Goal: Task Accomplishment & Management: Manage account settings

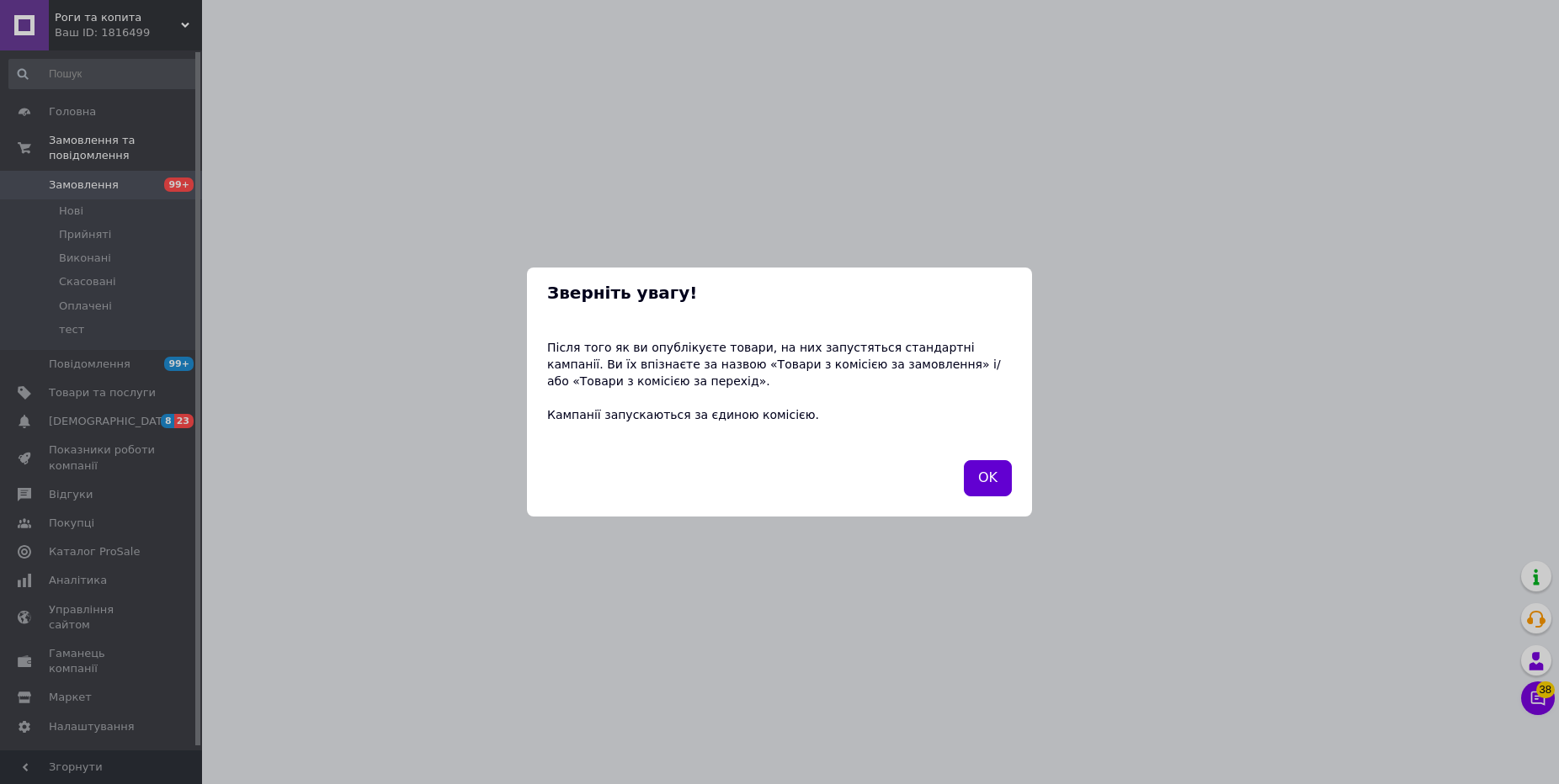
click at [997, 480] on button "OK" at bounding box center [988, 478] width 48 height 36
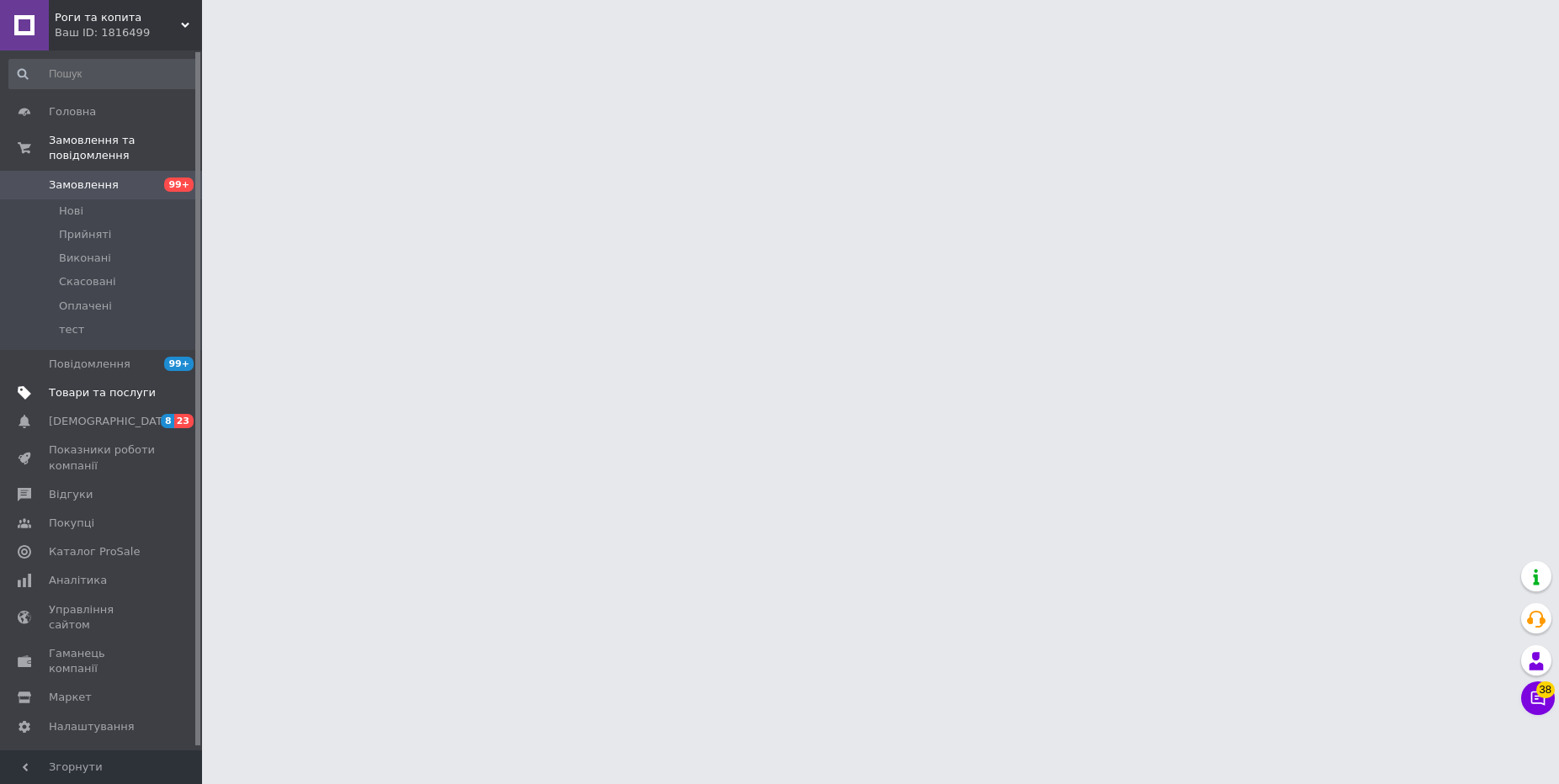
click at [87, 390] on span "Товари та послуги" at bounding box center [102, 393] width 107 height 15
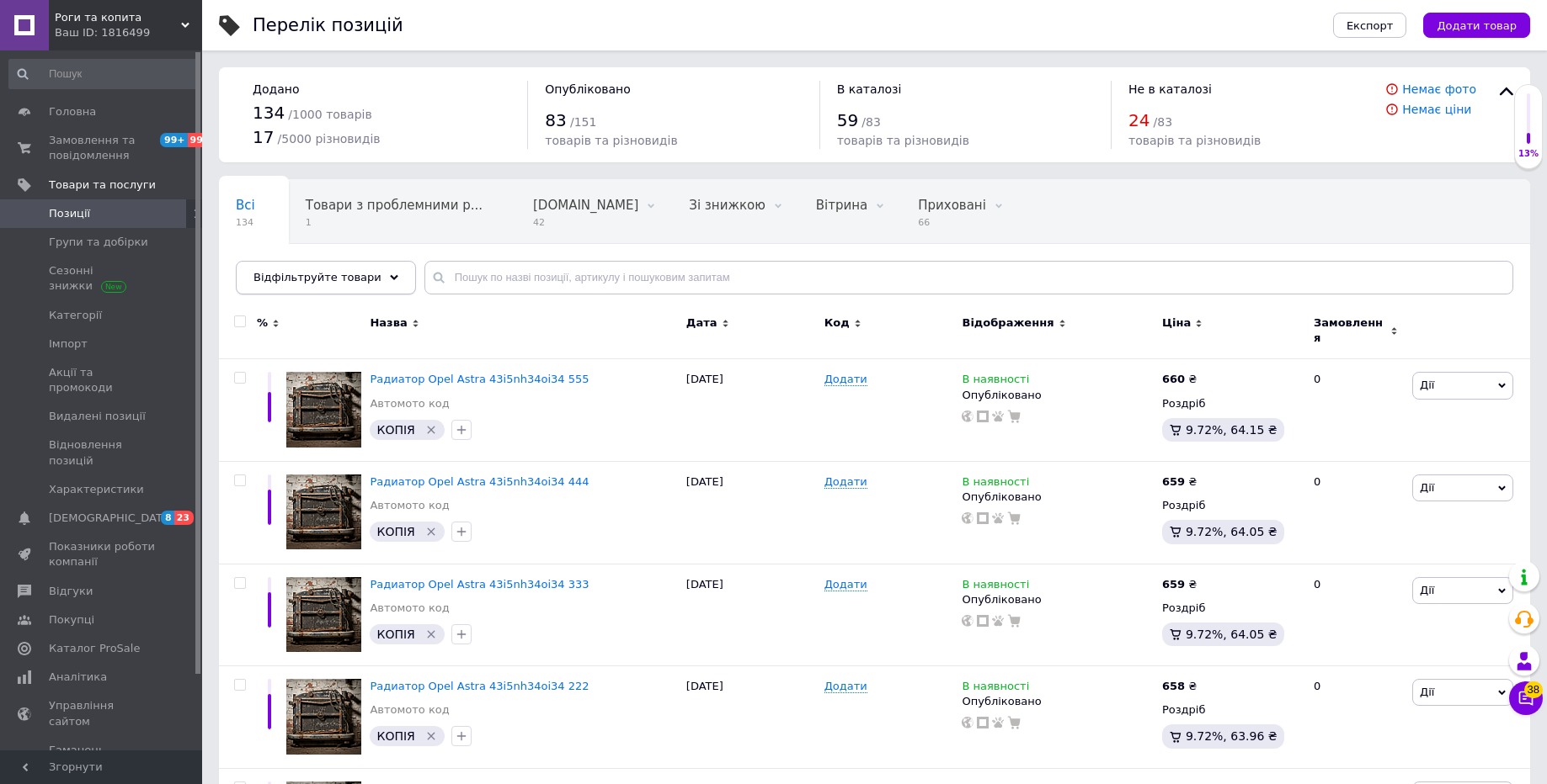
click at [334, 269] on div "Відфільтруйте товари" at bounding box center [326, 278] width 180 height 34
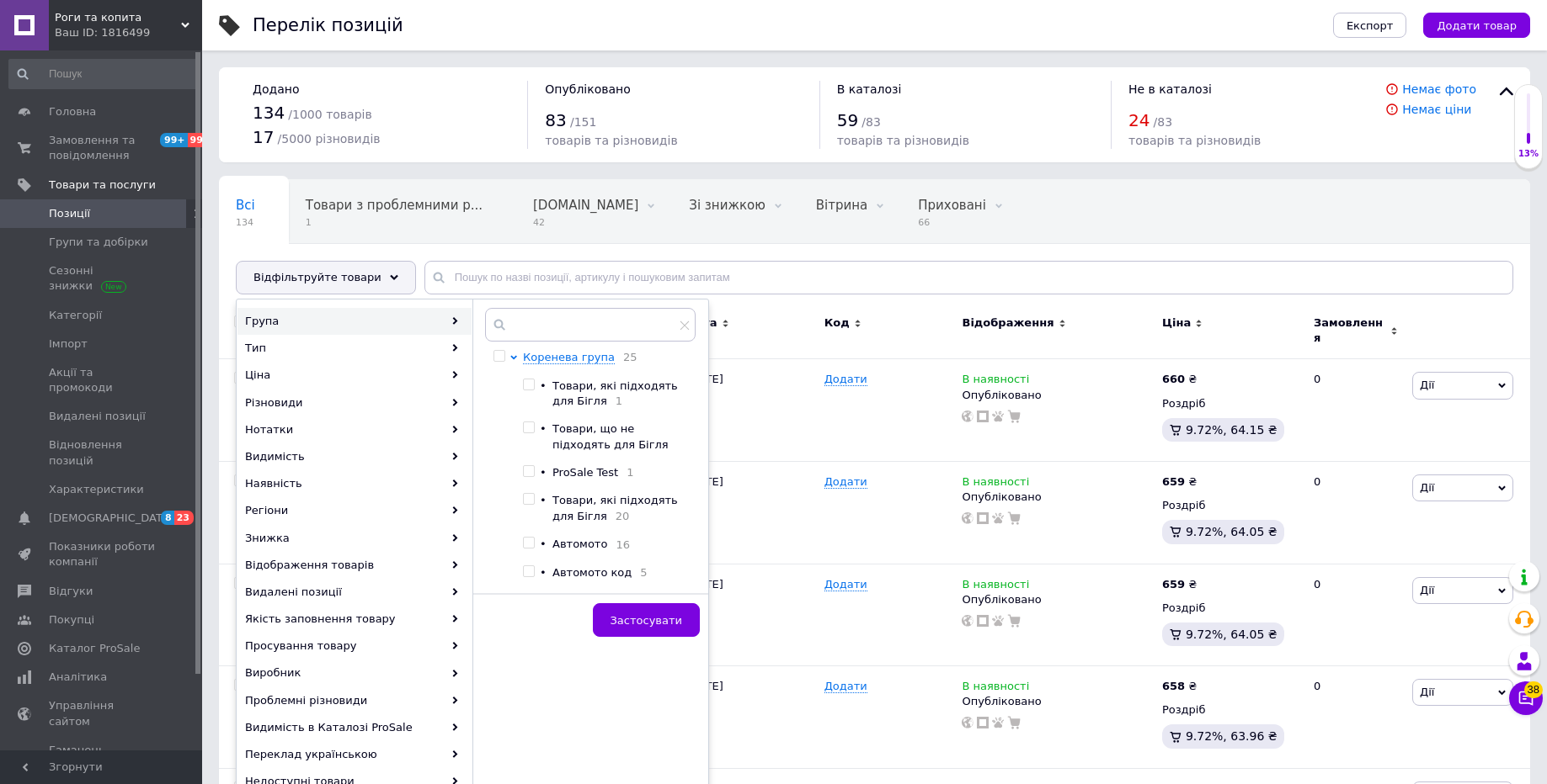
click at [599, 549] on span "Автомото" at bounding box center [580, 543] width 55 height 12
checkbox input "true"
click at [650, 623] on span "Застосувати" at bounding box center [646, 620] width 72 height 12
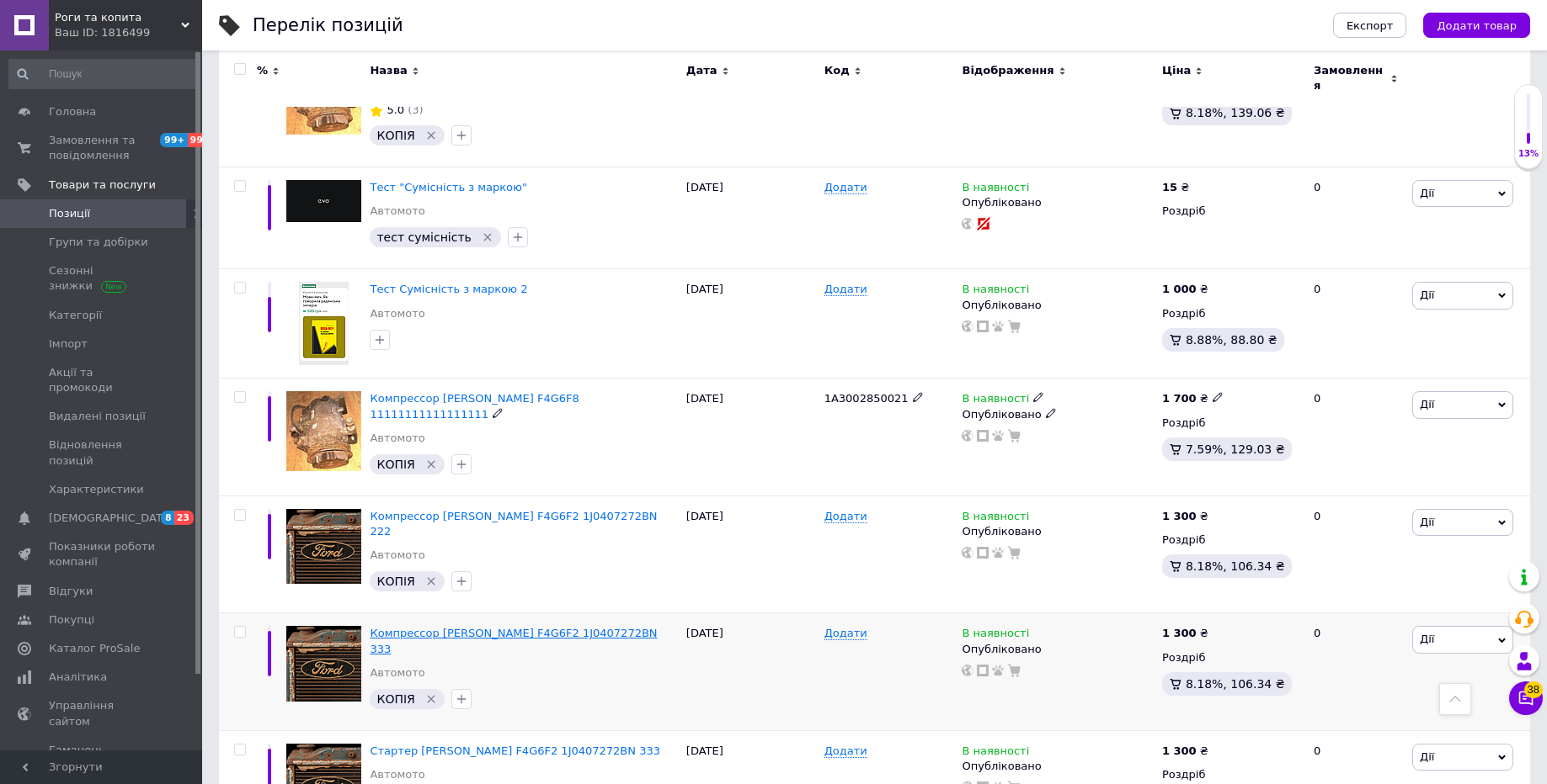
scroll to position [1212, 0]
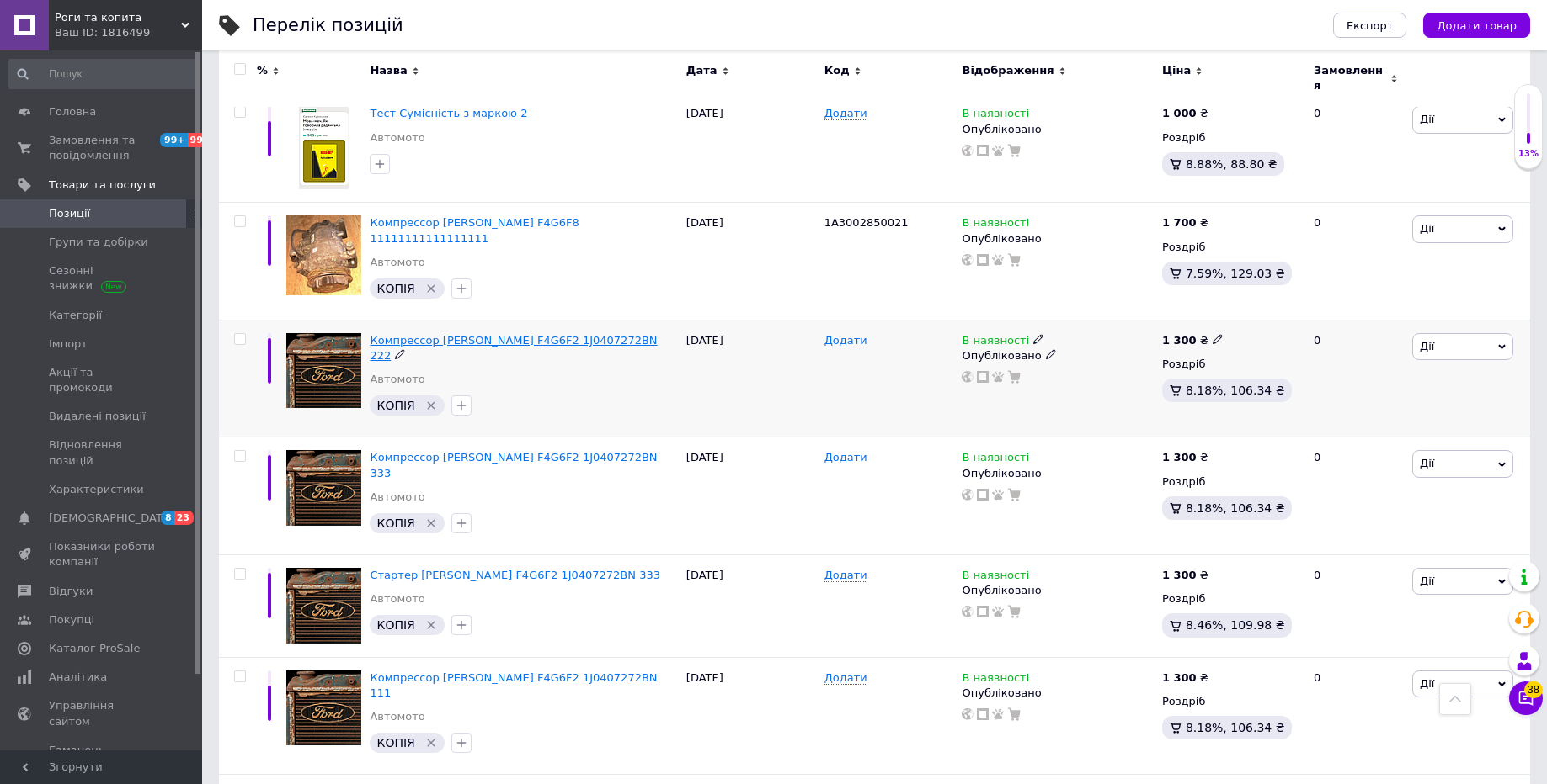
click at [520, 334] on span "Компрессор [PERSON_NAME] F4G6F2 1J0407272BN 222" at bounding box center [513, 347] width 287 height 27
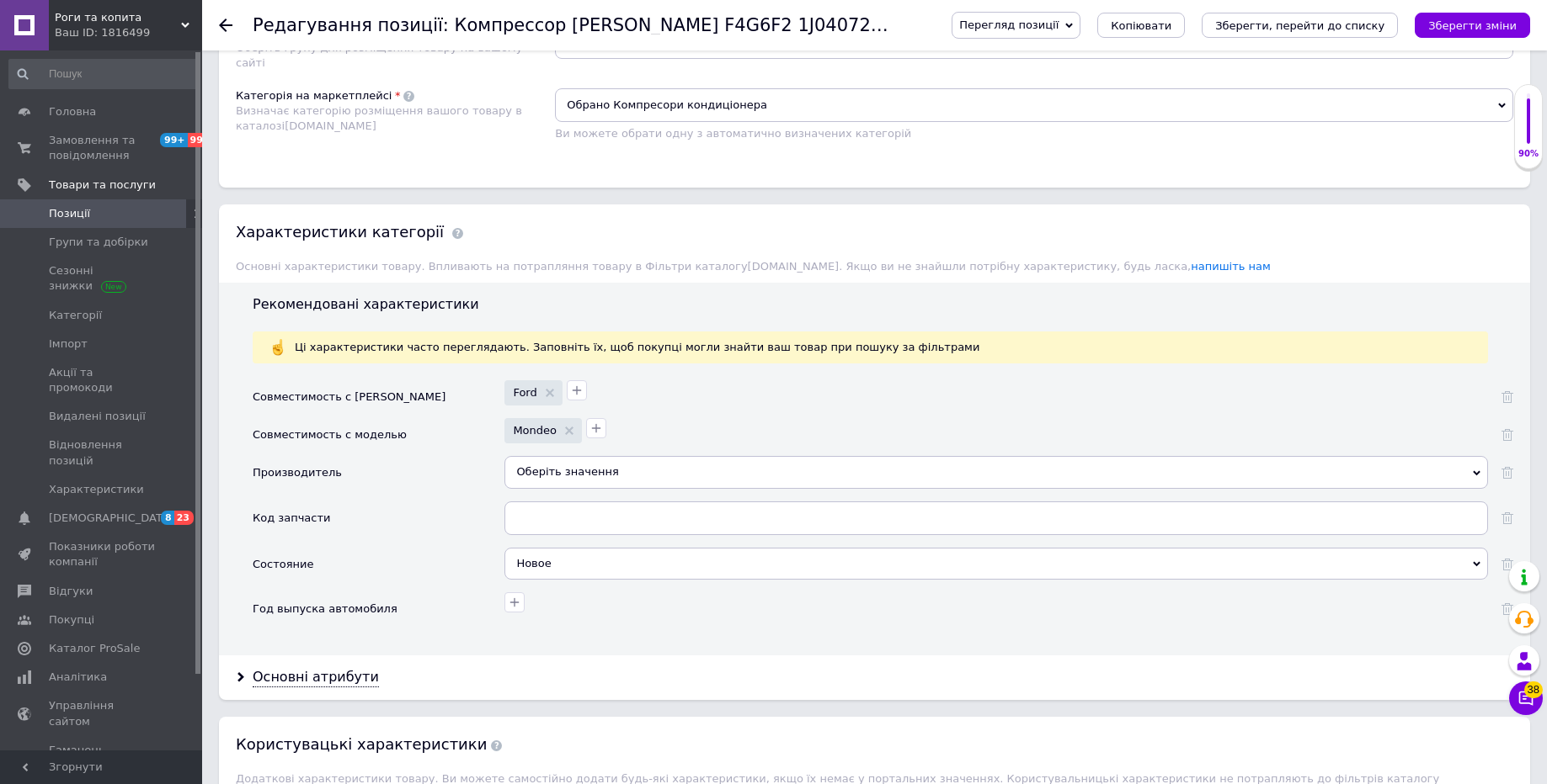
scroll to position [1212, 0]
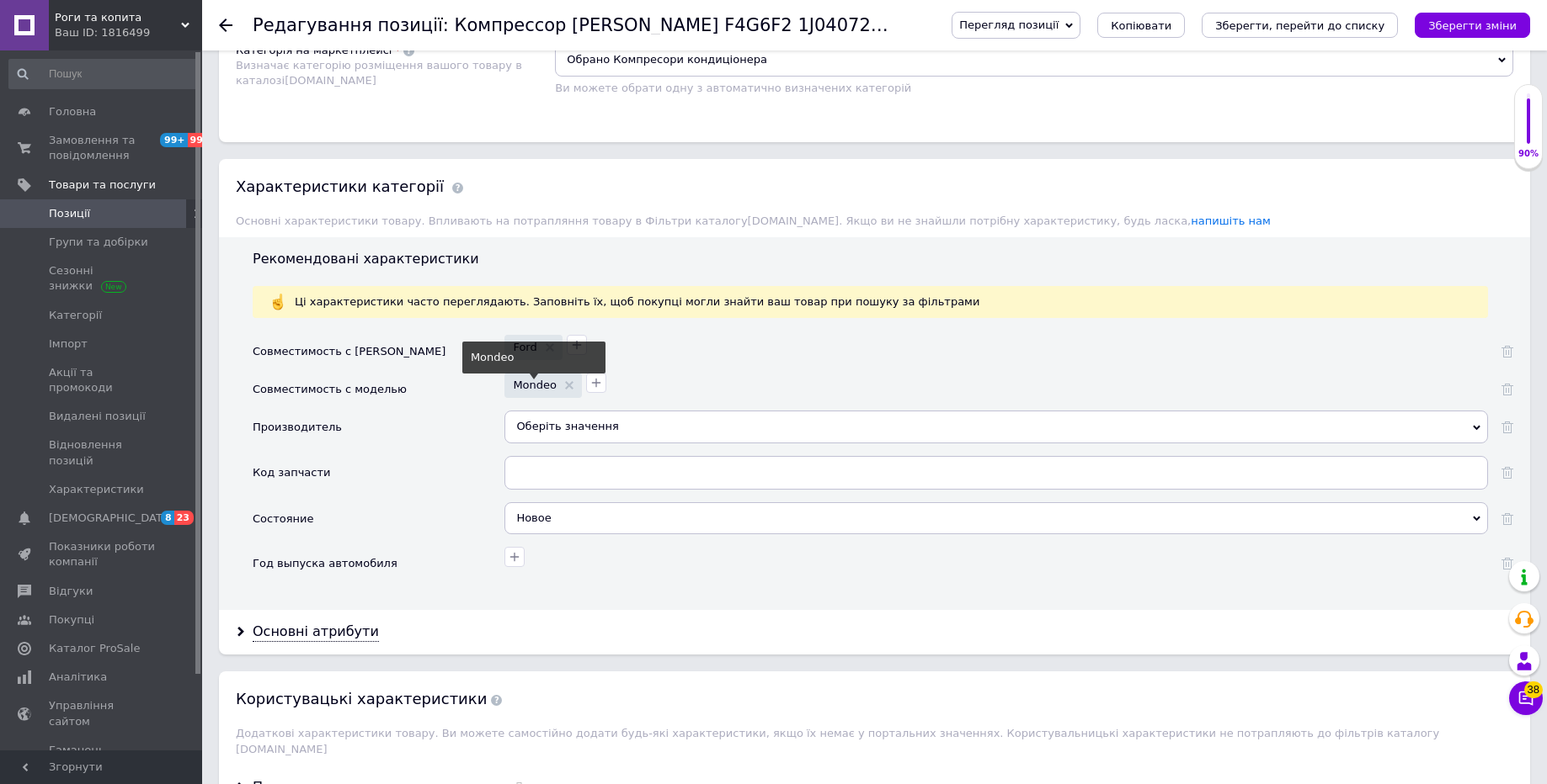
click at [570, 380] on span "Mondeo" at bounding box center [543, 385] width 61 height 11
click at [569, 382] on use at bounding box center [568, 385] width 9 height 9
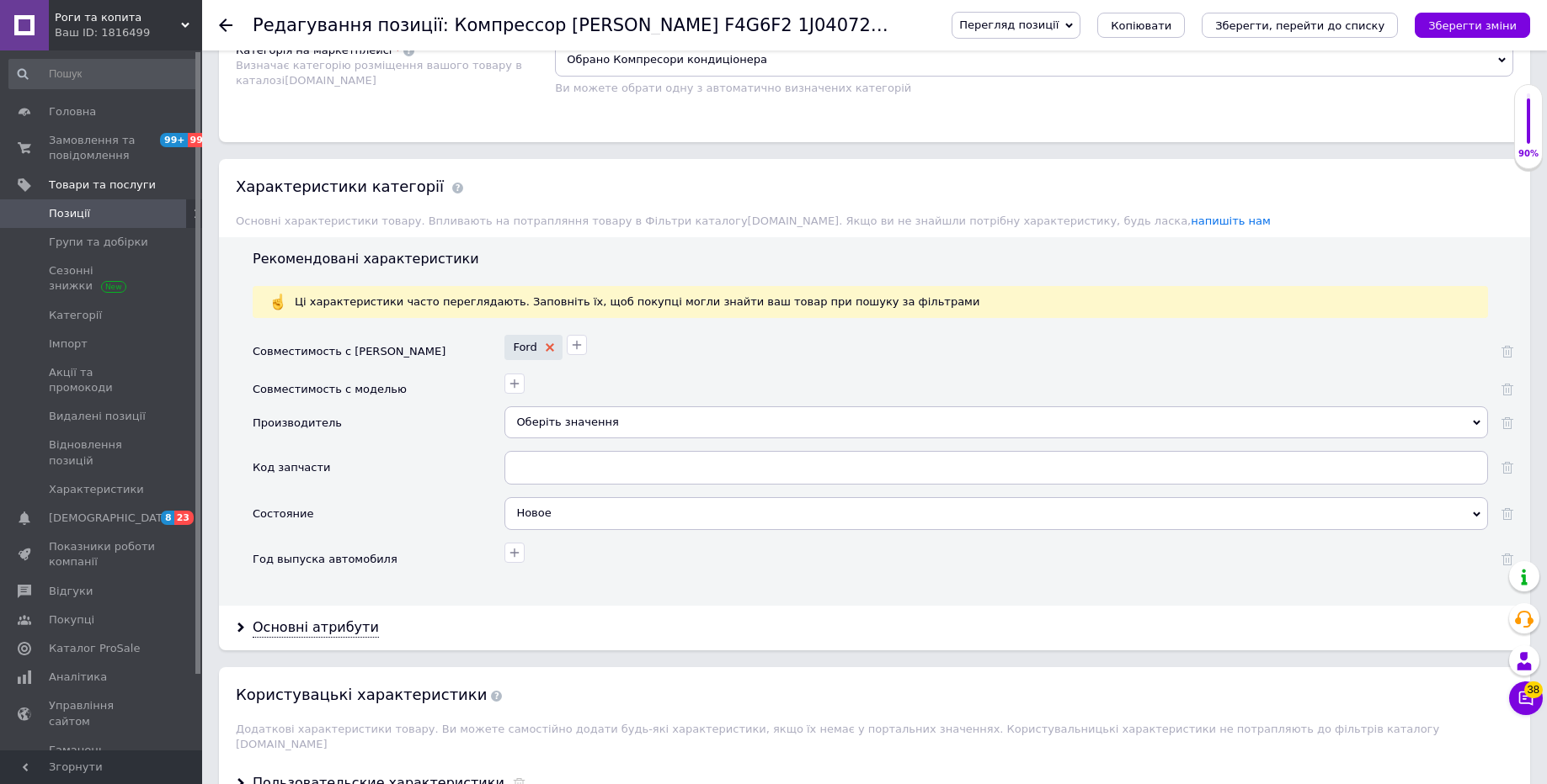
click at [549, 344] on icon at bounding box center [549, 347] width 9 height 9
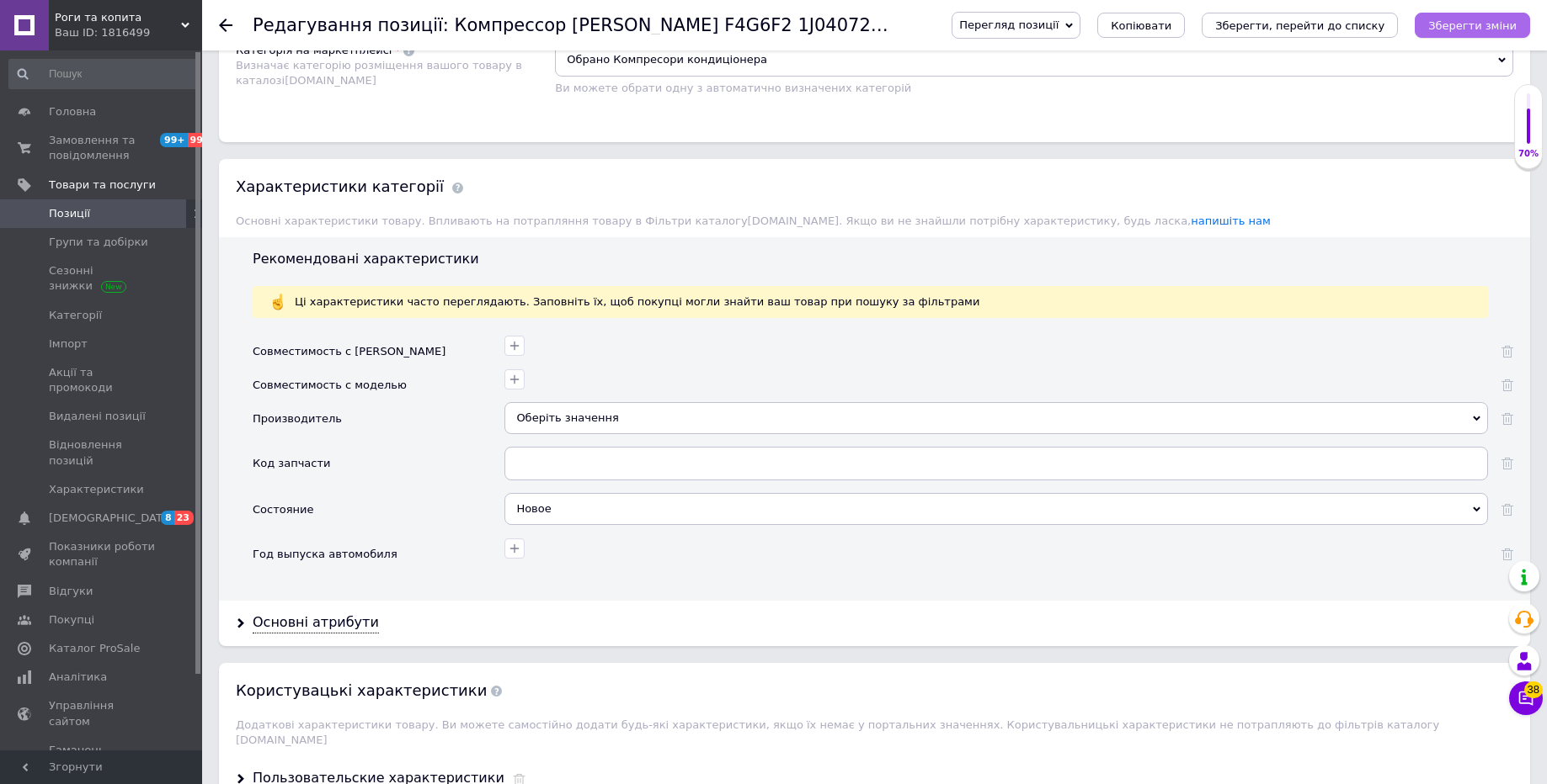
click at [1448, 34] on button "Зберегти зміни" at bounding box center [1472, 25] width 116 height 26
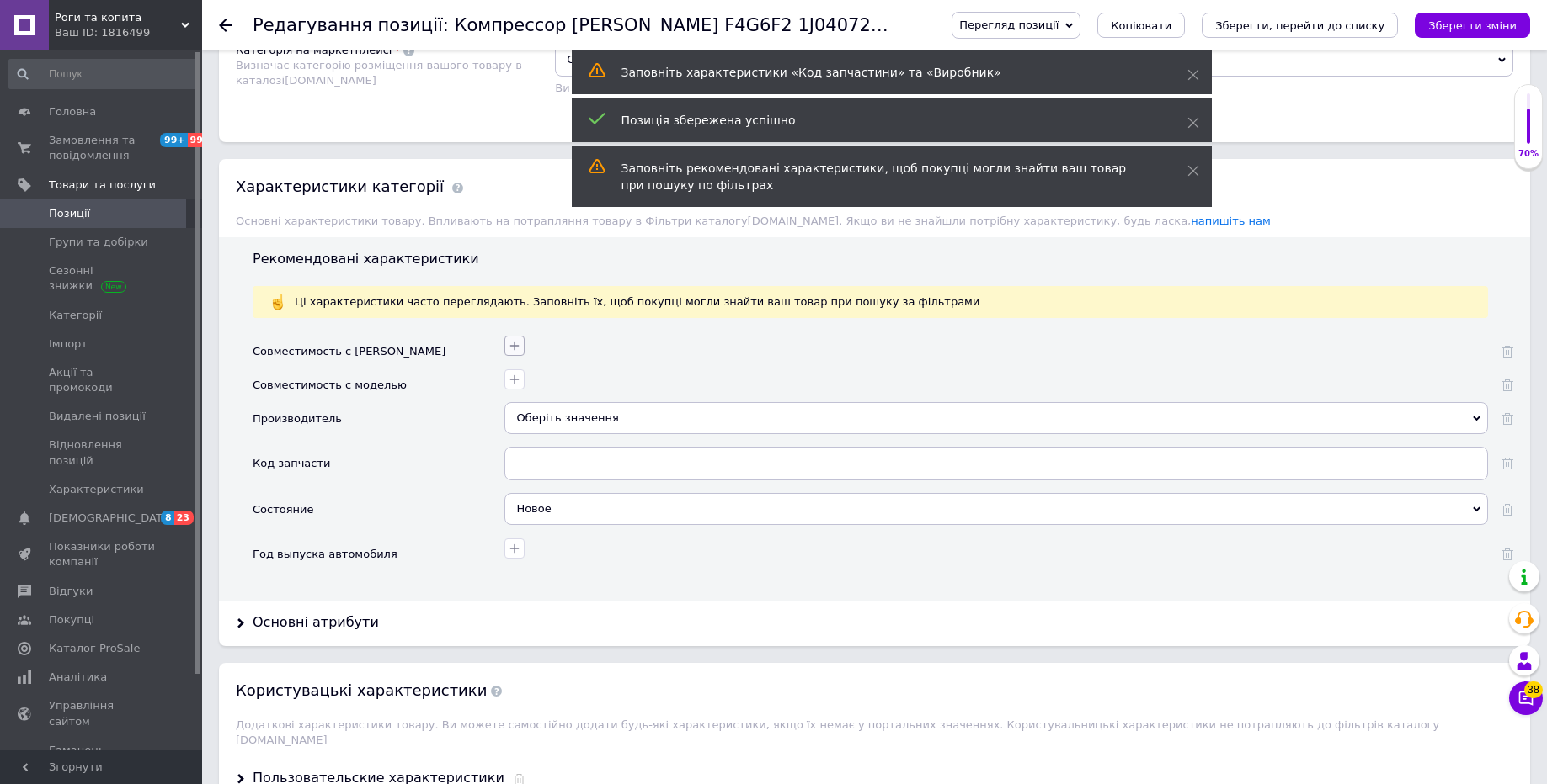
click at [512, 339] on icon "button" at bounding box center [514, 346] width 13 height 13
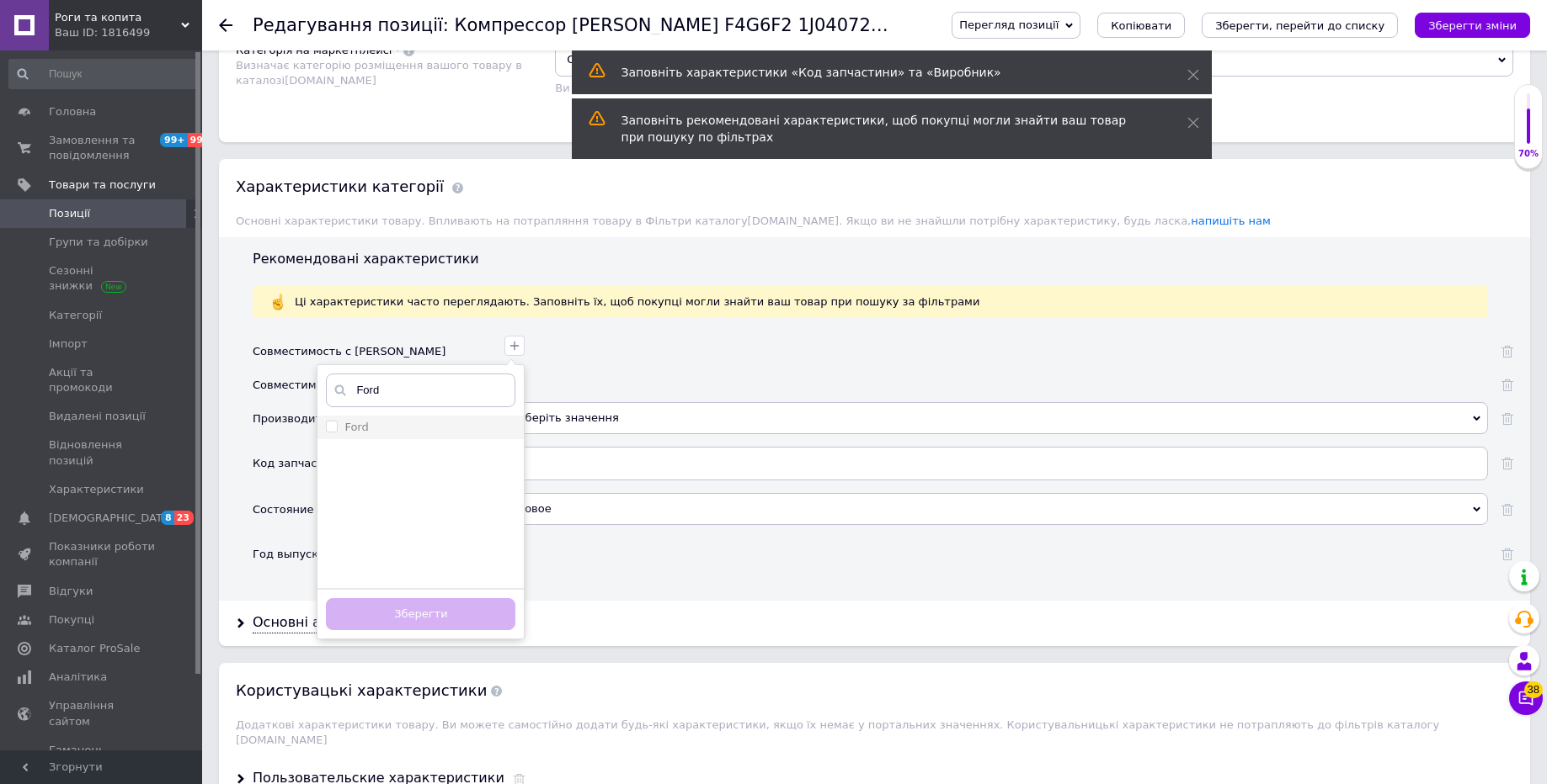
type input "Ford"
click at [331, 420] on input "Ford" at bounding box center [332, 426] width 11 height 11
checkbox input "true"
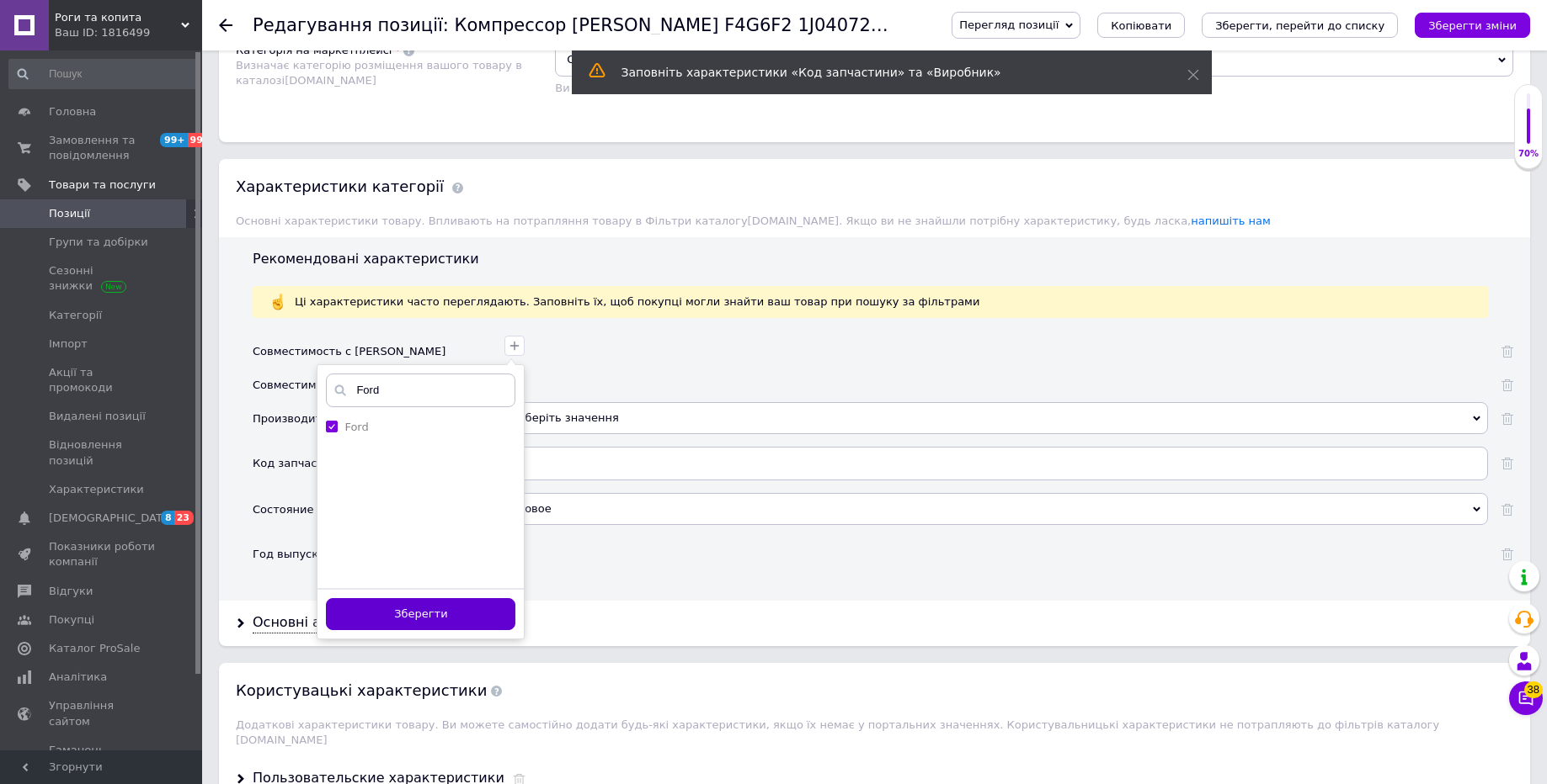
click at [448, 608] on button "Зберегти" at bounding box center [421, 615] width 189 height 33
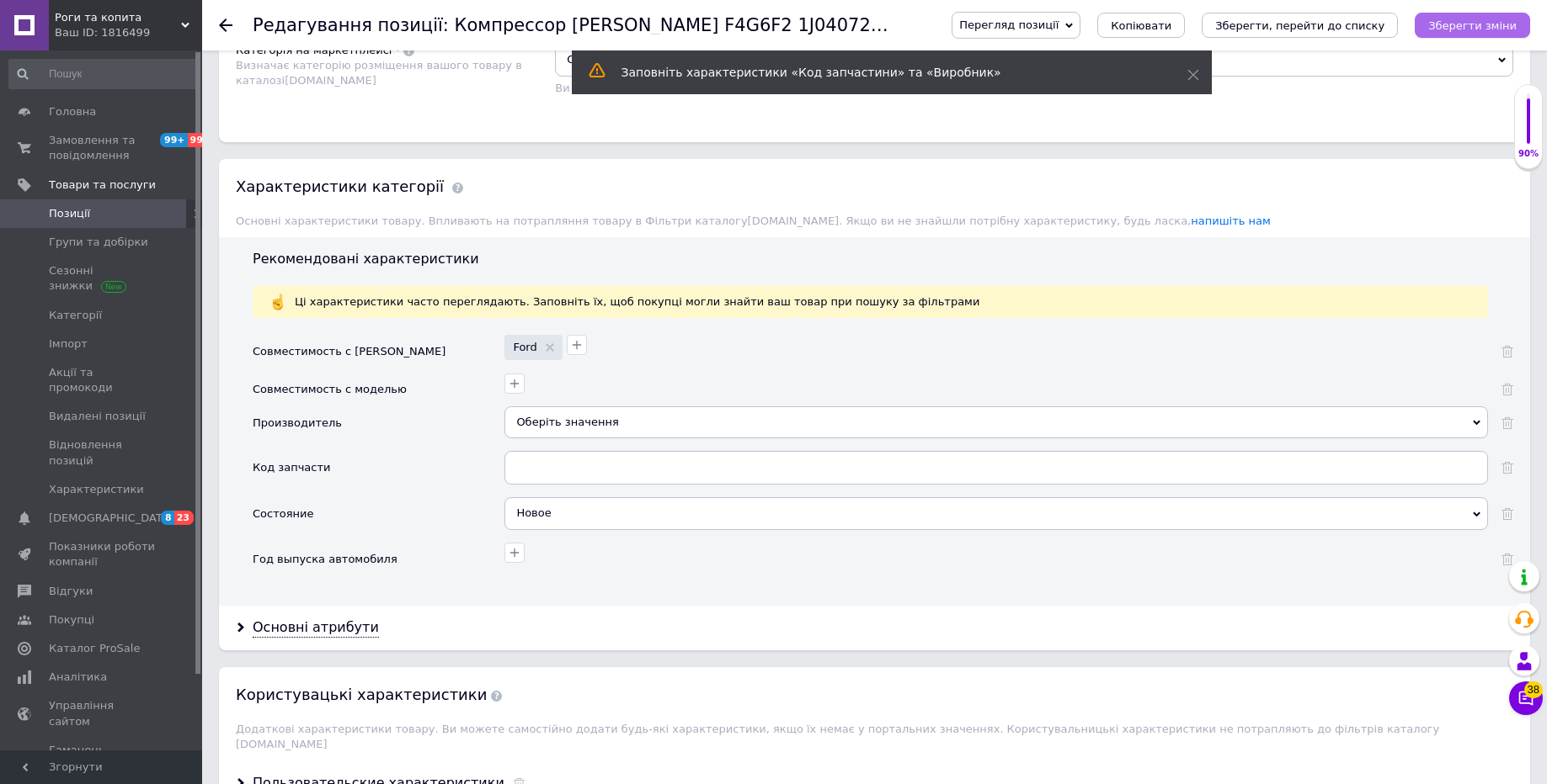
click at [1458, 20] on icon "Зберегти зміни" at bounding box center [1471, 25] width 88 height 12
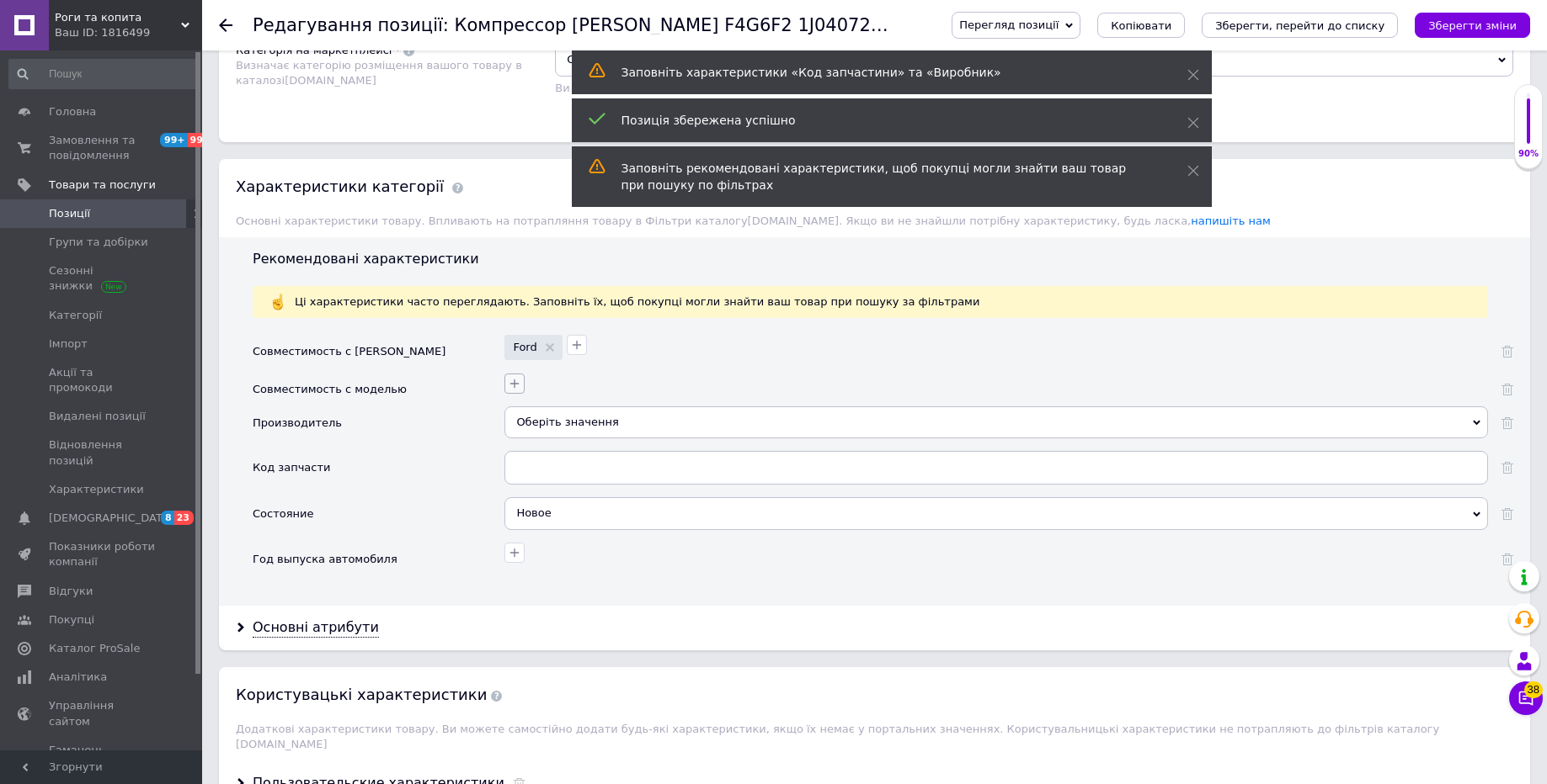
click at [513, 377] on icon "button" at bounding box center [514, 383] width 13 height 13
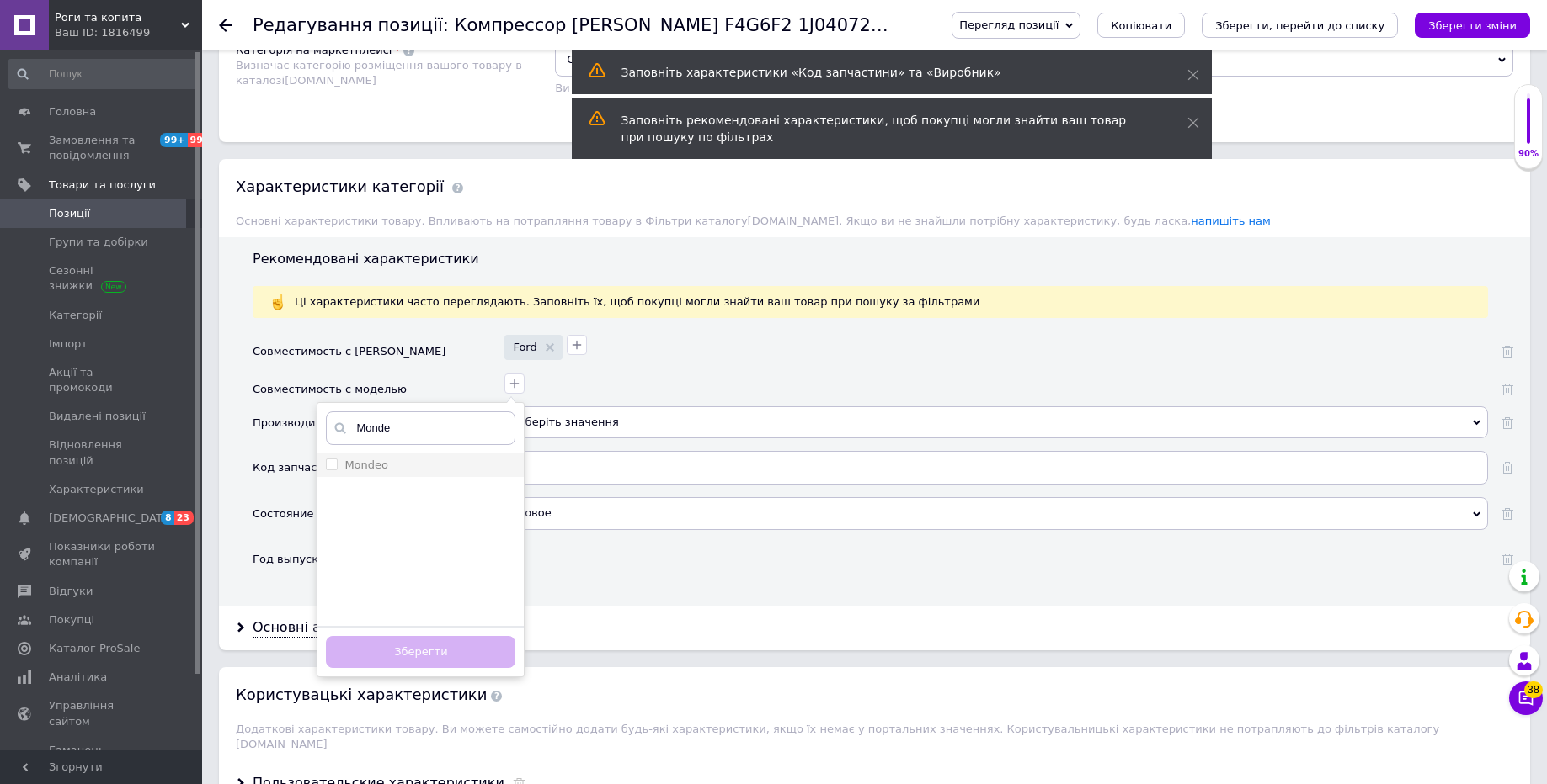
type input "Monde"
click at [402, 458] on div "Mondeo" at bounding box center [421, 466] width 189 height 15
checkbox input "true"
click at [429, 644] on button "Зберегти" at bounding box center [421, 652] width 189 height 33
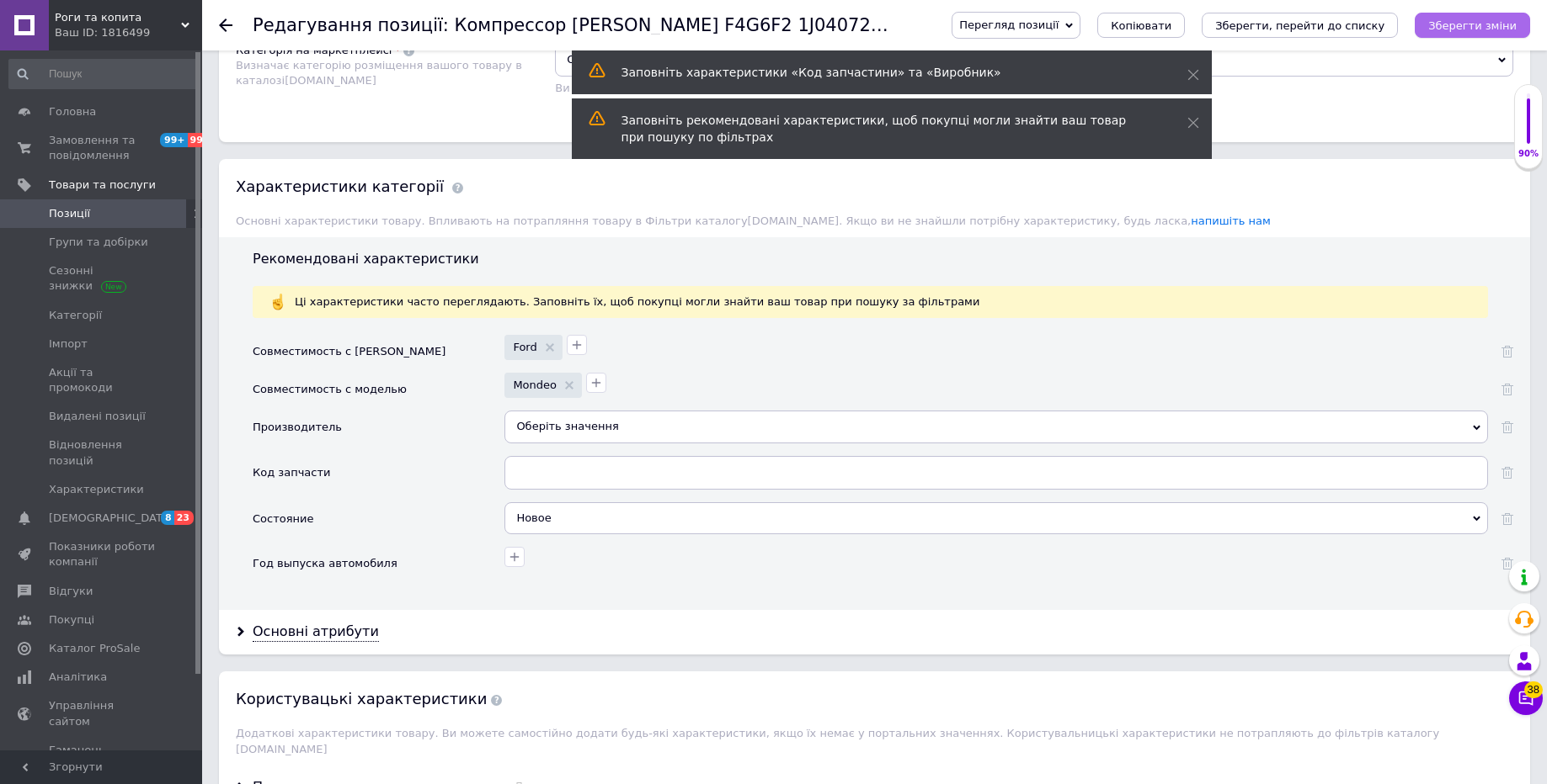
click at [1428, 21] on button "Зберегти зміни" at bounding box center [1472, 25] width 116 height 26
